Goal: Complete application form: Complete application form

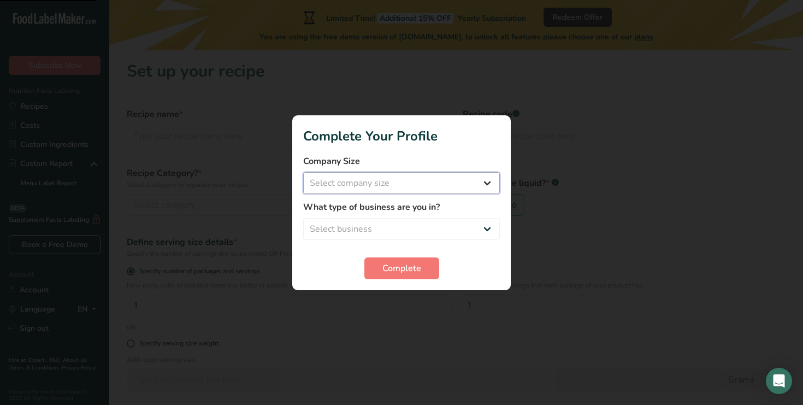
click at [455, 184] on select "Select company size Fewer than 10 Employees 10 to 50 Employees 51 to 500 Employ…" at bounding box center [401, 183] width 197 height 22
click at [449, 181] on select "Fewer than 10 Employees 10 to 50 Employees 51 to 500 Employees Over 500 Employe…" at bounding box center [401, 183] width 197 height 22
select select "1"
click at [410, 227] on select "Select business Packaged Food Manufacturer Restaurant & Cafe Bakery Meal Plans …" at bounding box center [401, 229] width 197 height 22
select select "1"
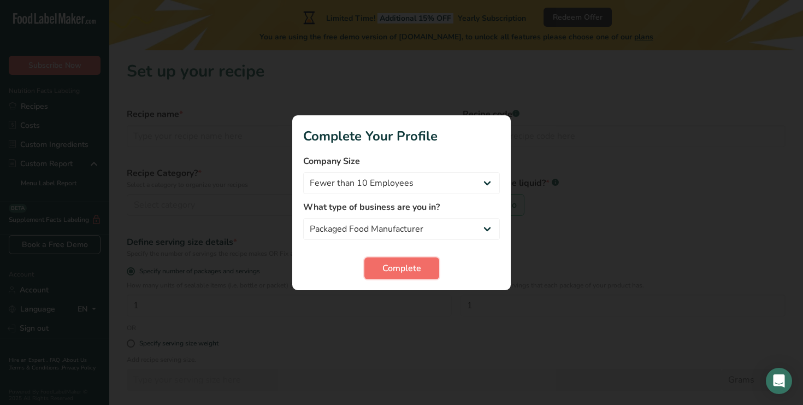
click at [397, 260] on button "Complete" at bounding box center [402, 268] width 75 height 22
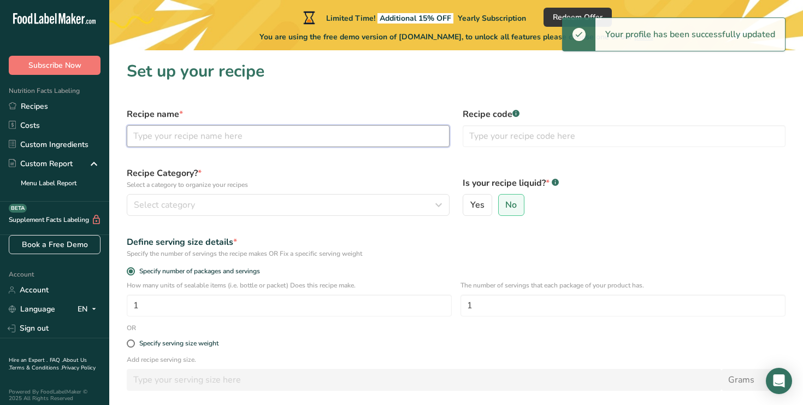
click at [319, 136] on input "text" at bounding box center [288, 136] width 323 height 22
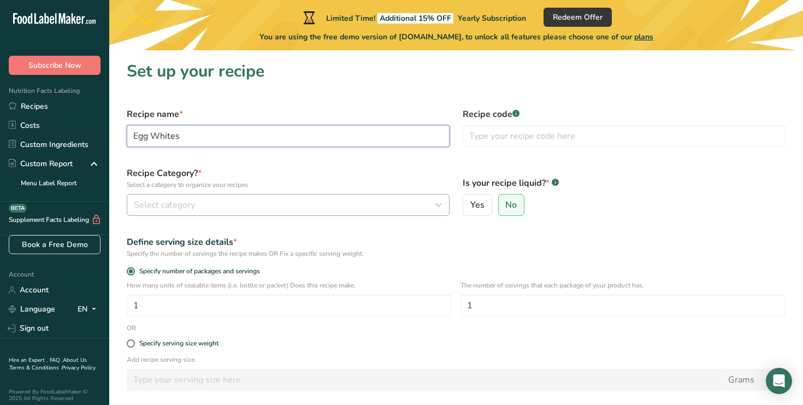
type input "Egg Whites"
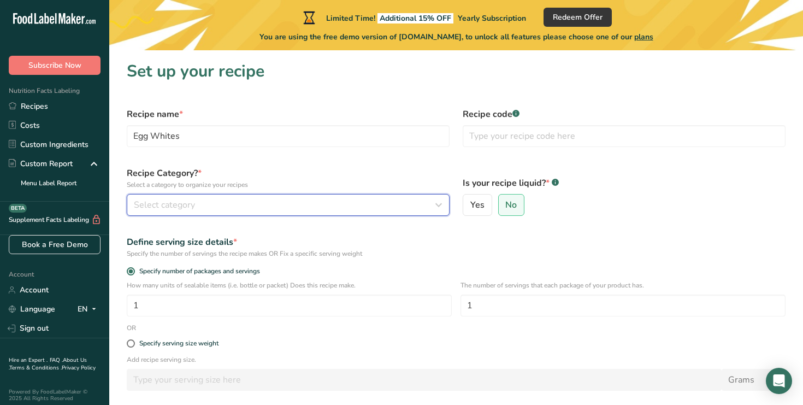
click at [210, 202] on div "Select category" at bounding box center [285, 204] width 302 height 13
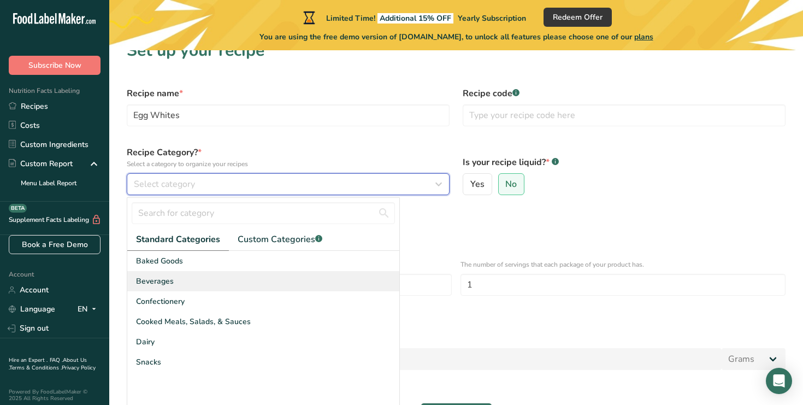
scroll to position [22, 0]
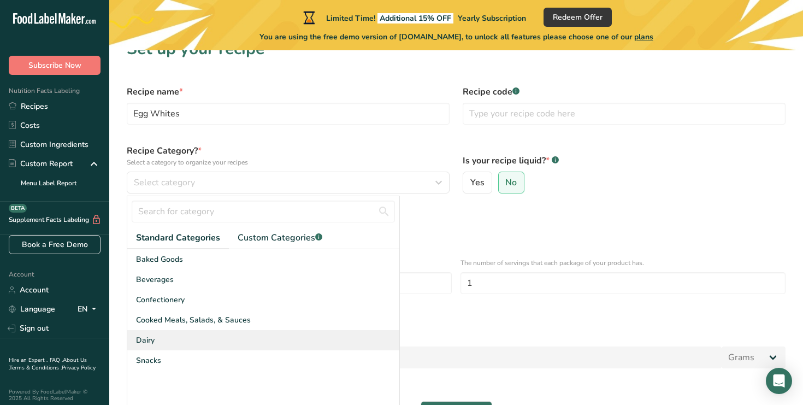
click at [181, 339] on div "Dairy" at bounding box center [263, 340] width 272 height 20
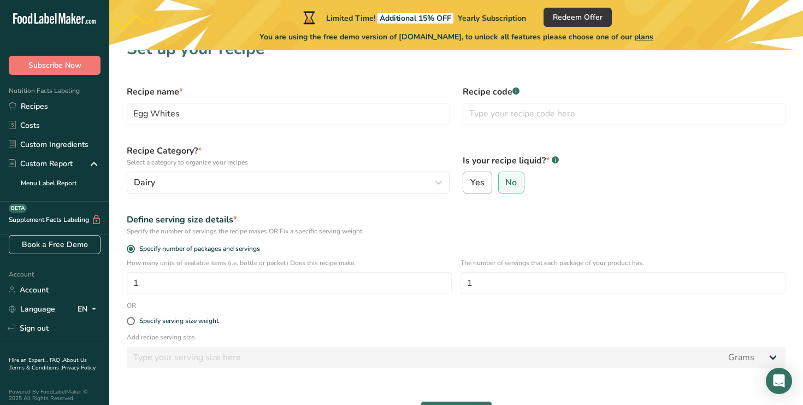
click at [474, 181] on span "Yes" at bounding box center [478, 182] width 14 height 11
click at [471, 181] on input "Yes" at bounding box center [466, 182] width 7 height 7
radio input "true"
radio input "false"
select select "22"
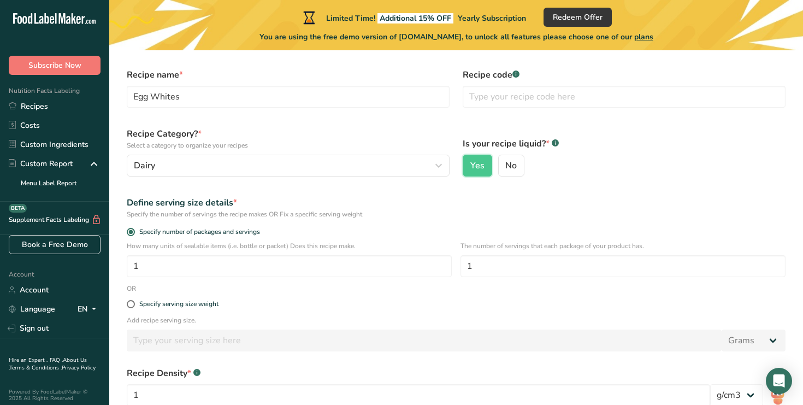
scroll to position [72, 0]
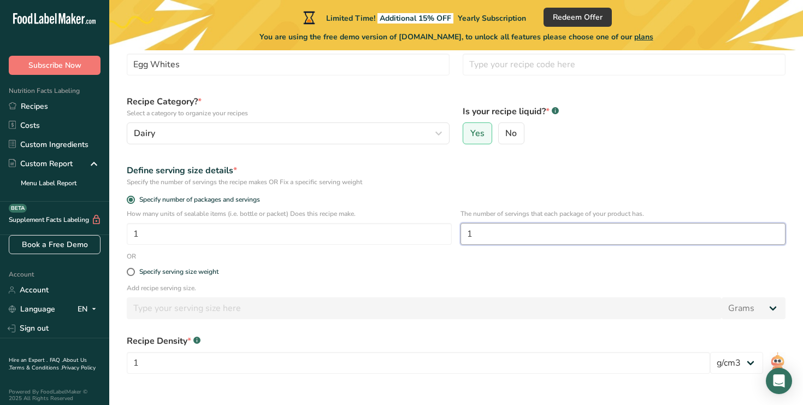
drag, startPoint x: 486, startPoint y: 233, endPoint x: 455, endPoint y: 233, distance: 31.2
click at [455, 233] on div "How many units of sealable items (i.e. bottle or packet) Does this recipe make.…" at bounding box center [456, 230] width 672 height 43
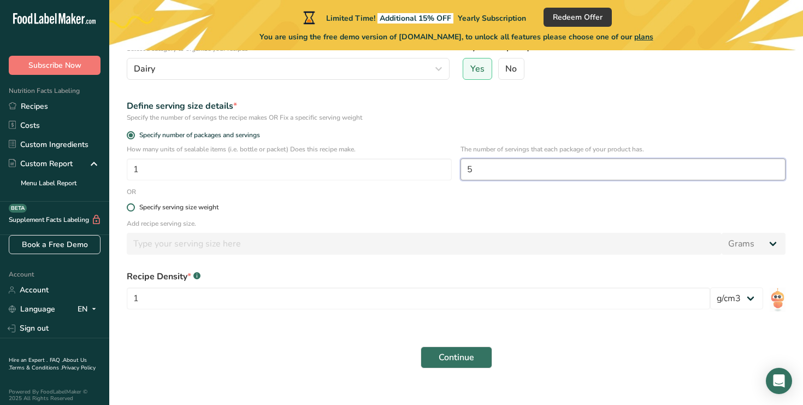
scroll to position [149, 0]
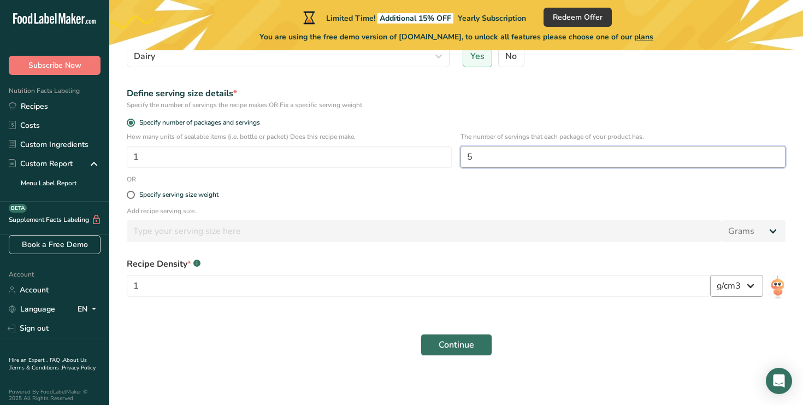
type input "5"
click at [750, 283] on select "lb/ft3 g/cm3" at bounding box center [737, 286] width 53 height 22
click at [201, 197] on div "Specify serving size weight" at bounding box center [178, 195] width 79 height 8
click at [134, 197] on input "Specify serving size weight" at bounding box center [130, 194] width 7 height 7
radio input "true"
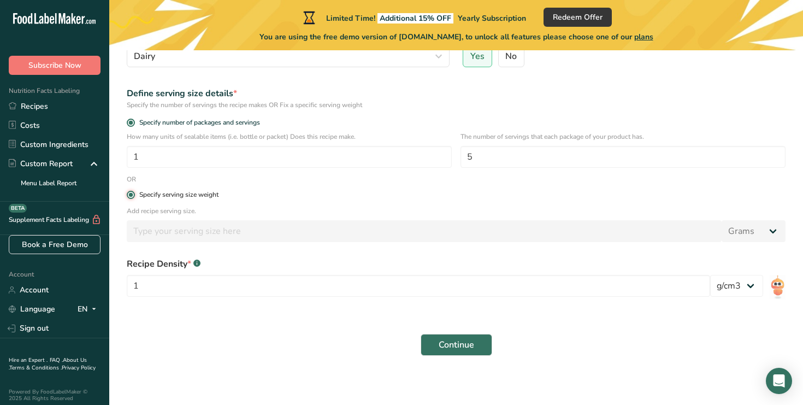
radio input "false"
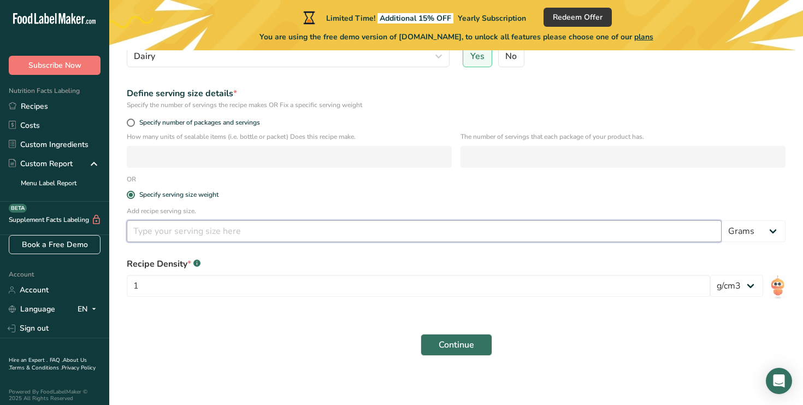
click at [208, 234] on input "number" at bounding box center [424, 231] width 595 height 22
type input "500"
click at [766, 238] on select "Grams kg mg mcg lb oz l mL fl oz tbsp tsp cup qt gallon" at bounding box center [754, 231] width 64 height 22
select select "17"
click at [455, 337] on button "Continue" at bounding box center [457, 345] width 72 height 22
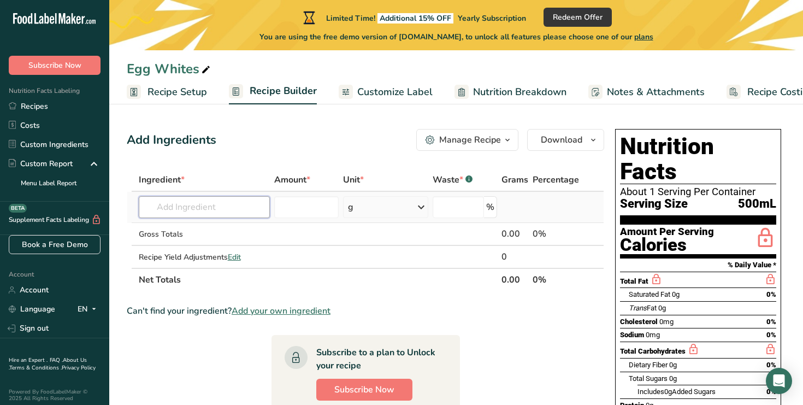
click at [240, 213] on input "text" at bounding box center [205, 207] width 132 height 22
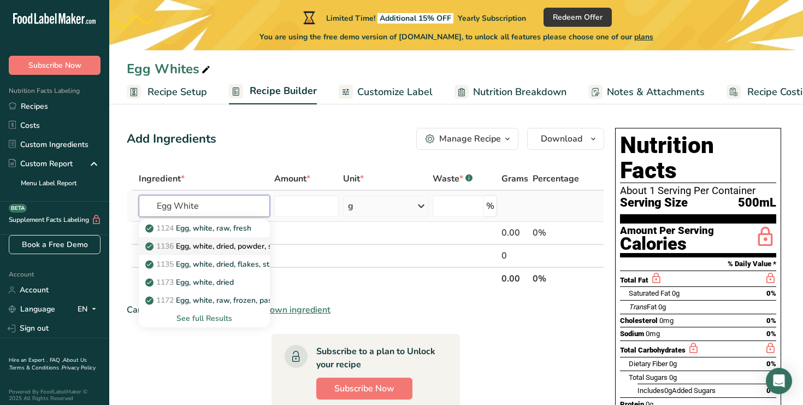
scroll to position [8, 0]
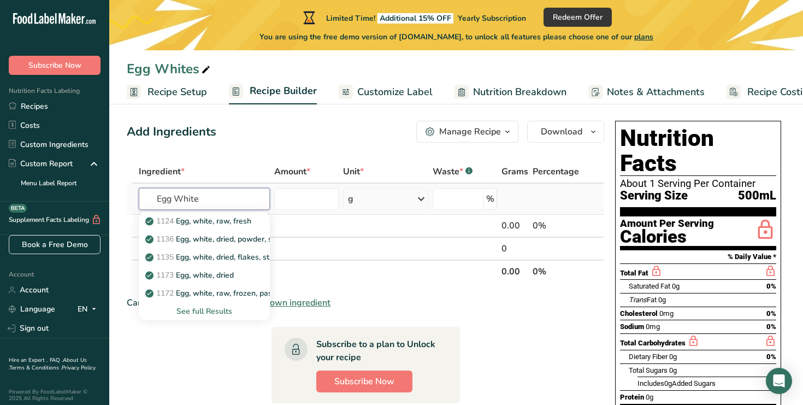
type input "Egg White"
click at [211, 310] on div "See full Results" at bounding box center [205, 311] width 114 height 11
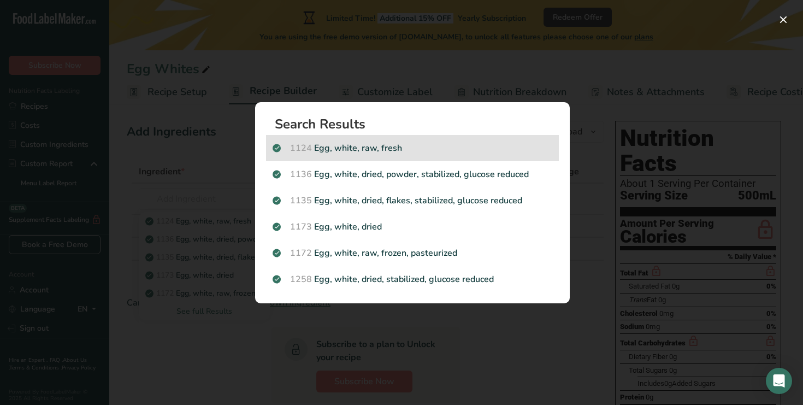
click at [425, 155] on div "1124 Egg, white, raw, fresh" at bounding box center [412, 148] width 293 height 26
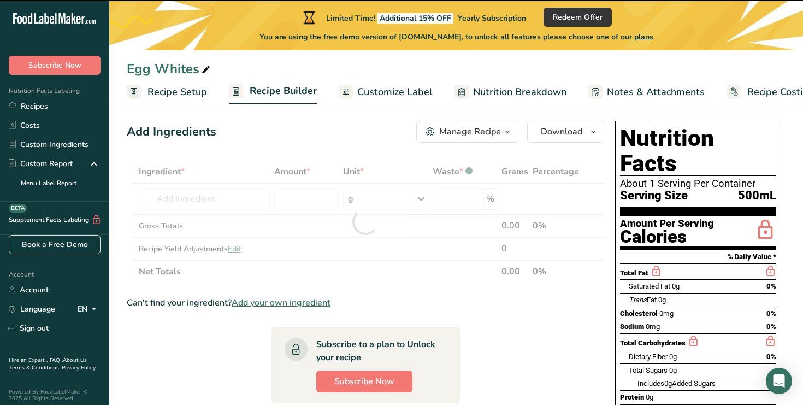
type input "0"
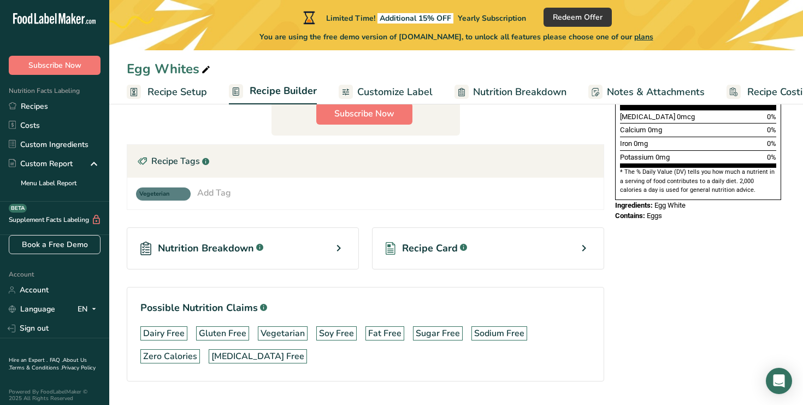
scroll to position [336, 0]
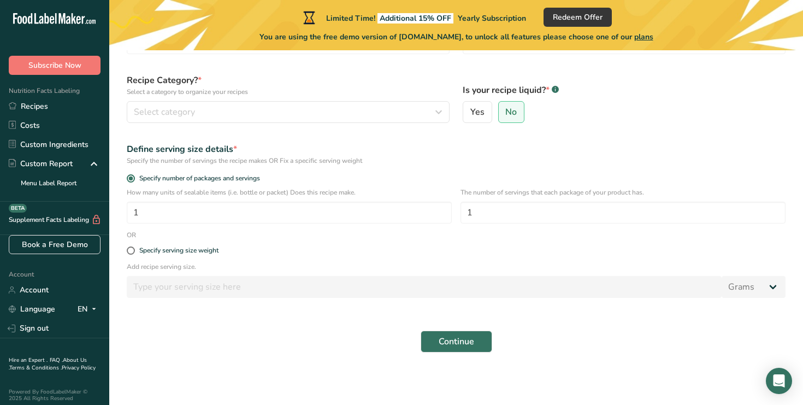
scroll to position [93, 0]
